Goal: Check status: Check status

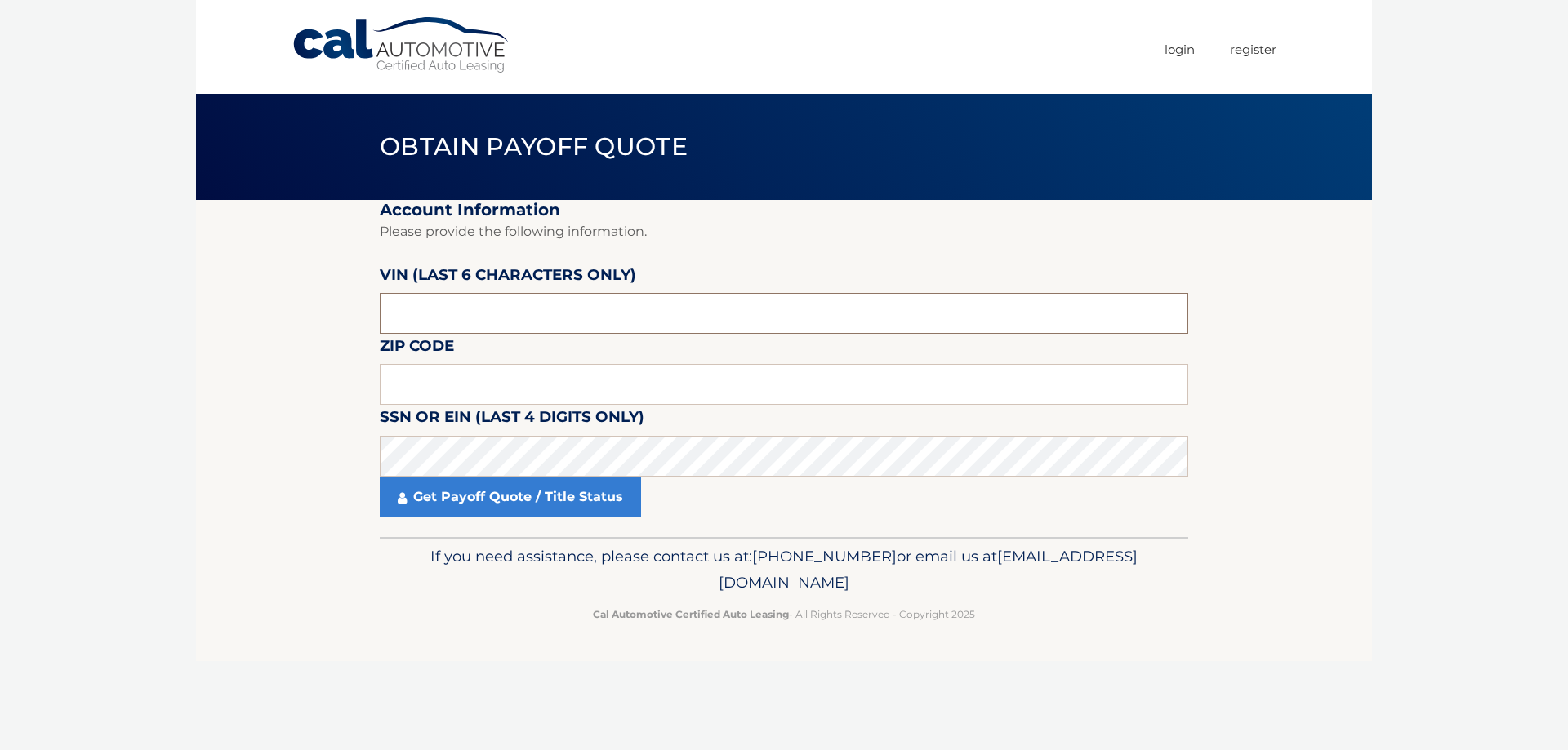
click at [483, 312] on input "text" at bounding box center [784, 313] width 809 height 41
drag, startPoint x: 431, startPoint y: 313, endPoint x: 359, endPoint y: 309, distance: 72.1
click at [359, 309] on section "Account Information Please provide the following information. [PERSON_NAME] (la…" at bounding box center [784, 369] width 1176 height 337
type input "719068"
type input "07757"
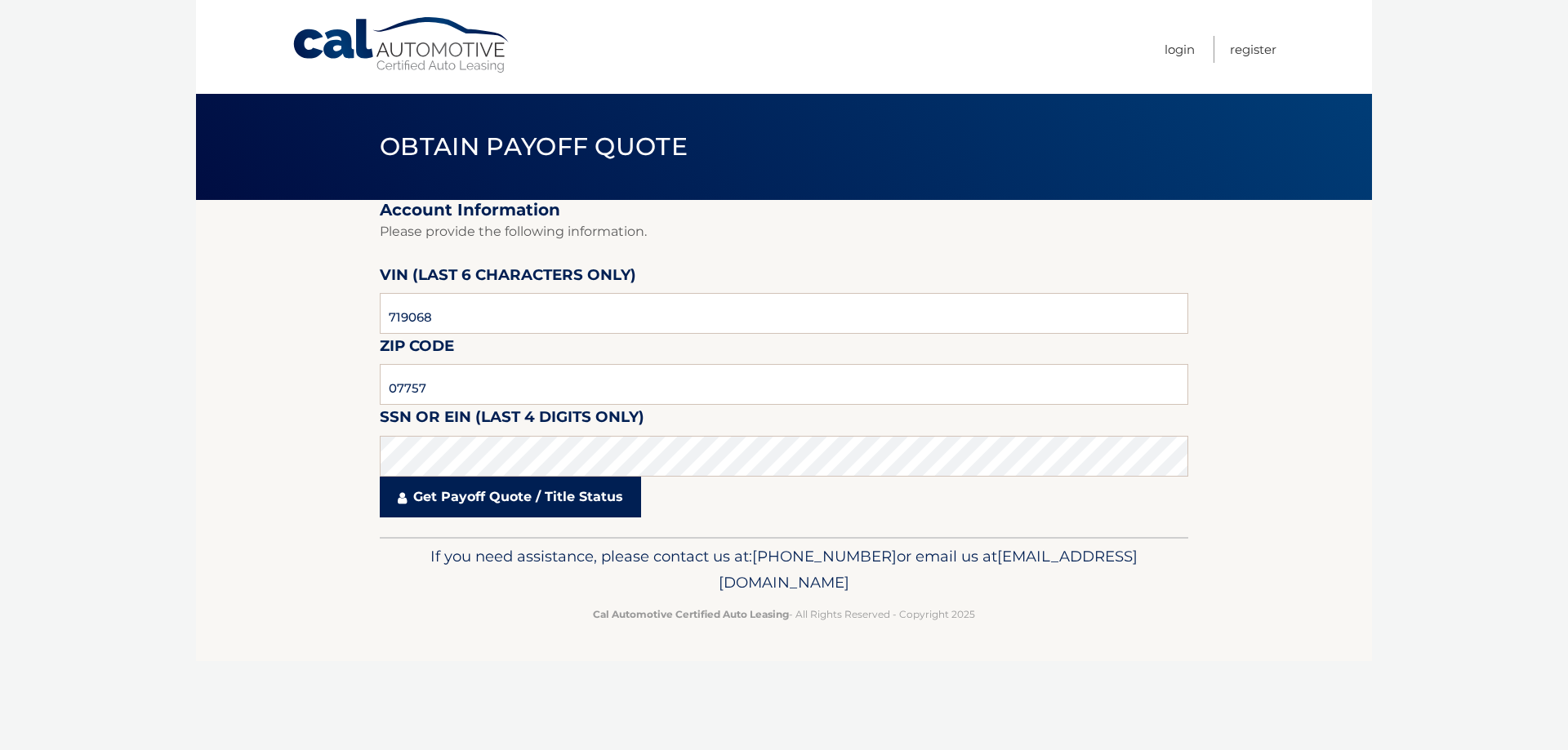
click at [473, 499] on link "Get Payoff Quote / Title Status" at bounding box center [510, 497] width 262 height 41
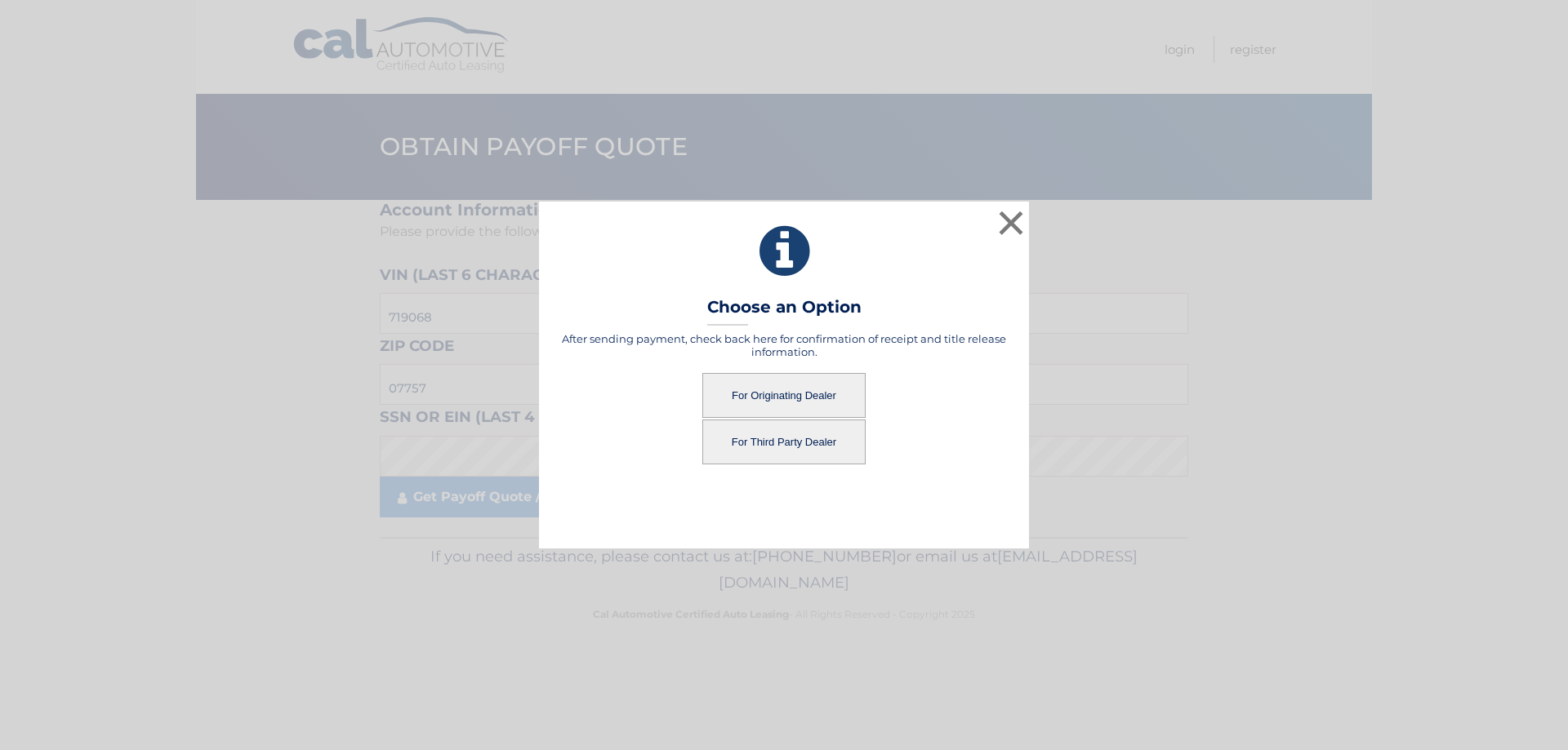
click at [775, 396] on button "For Originating Dealer" at bounding box center [784, 395] width 163 height 45
click at [775, 395] on button "For Originating Dealer" at bounding box center [784, 395] width 163 height 45
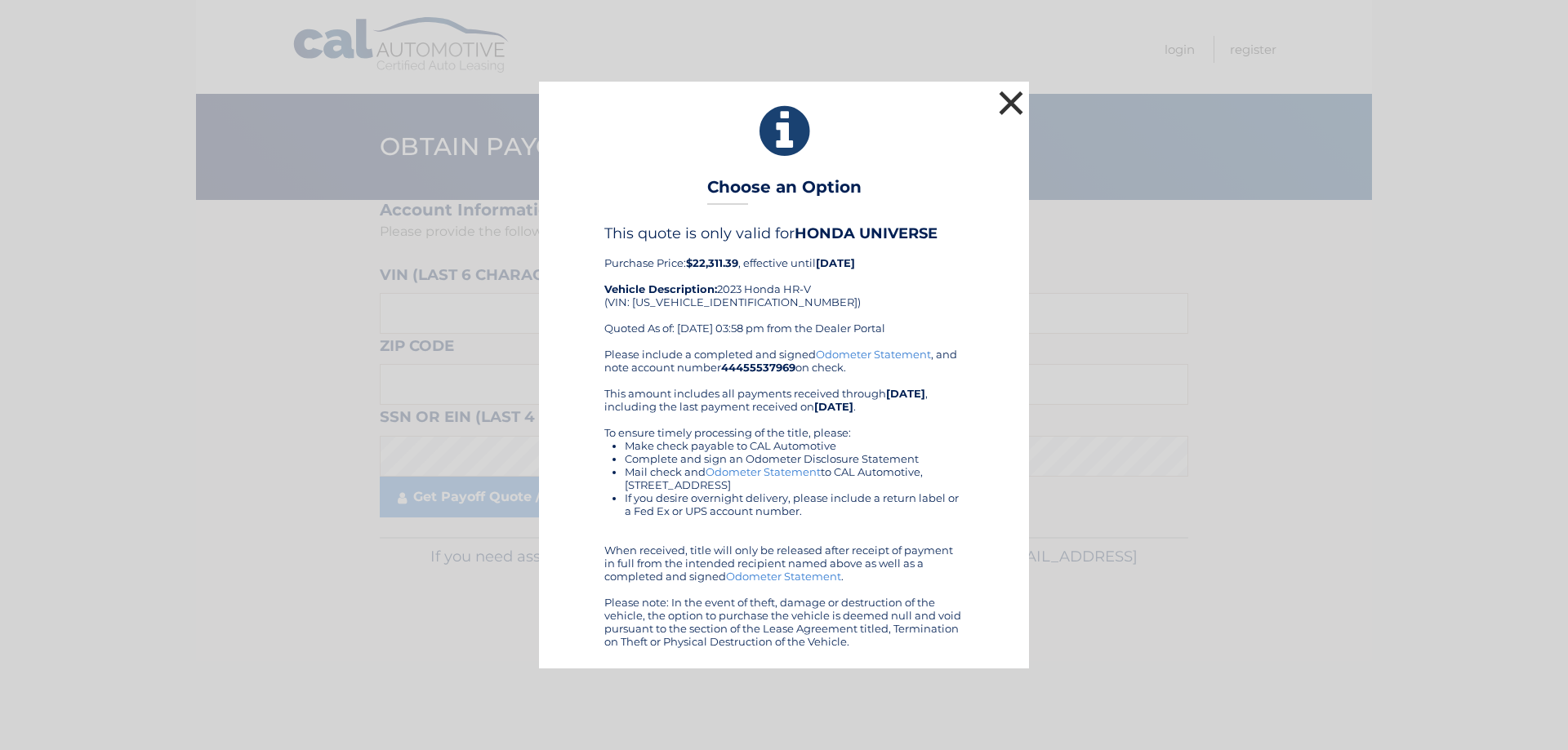
click at [1018, 100] on button "×" at bounding box center [1011, 102] width 33 height 33
